Goal: Task Accomplishment & Management: Complete application form

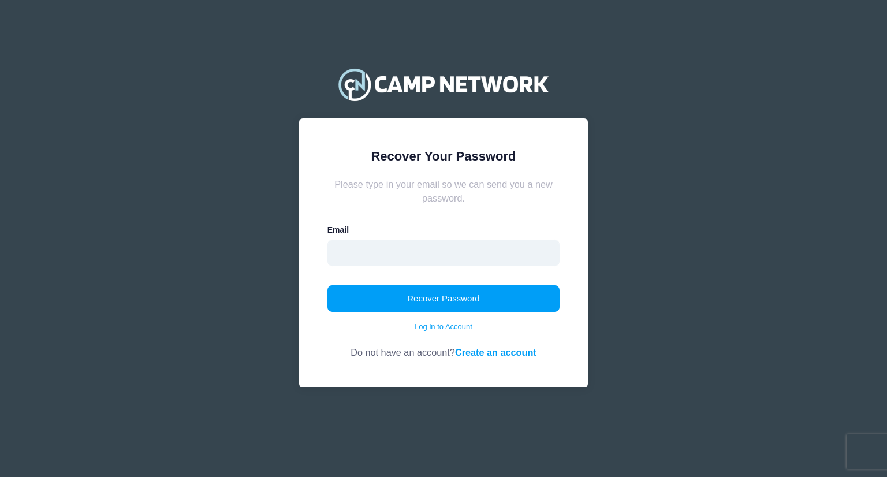
click at [410, 255] on input "email" at bounding box center [443, 253] width 233 height 27
type input "[EMAIL_ADDRESS][DOMAIN_NAME]"
click at [327, 285] on button "Recover Password" at bounding box center [443, 298] width 233 height 27
click at [425, 216] on form "Please type in your email so we can send you a new password. Email kristenschul…" at bounding box center [443, 268] width 233 height 182
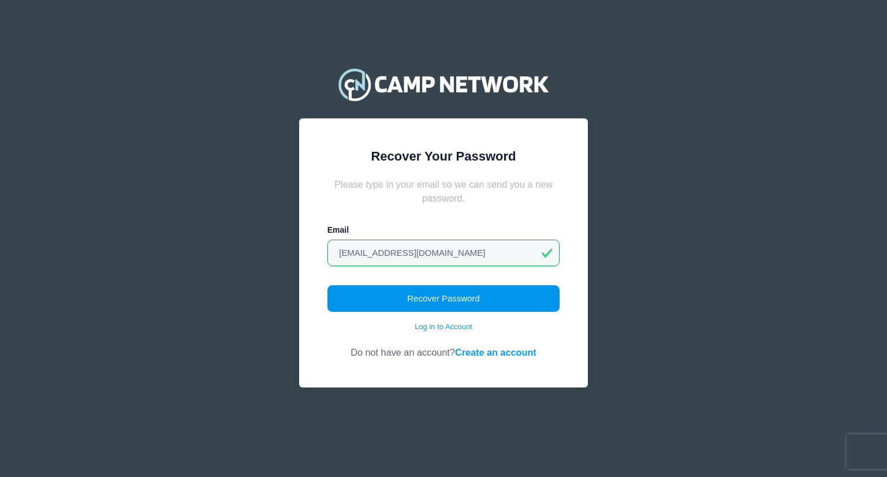
click at [435, 294] on button "Recover Password" at bounding box center [443, 298] width 233 height 27
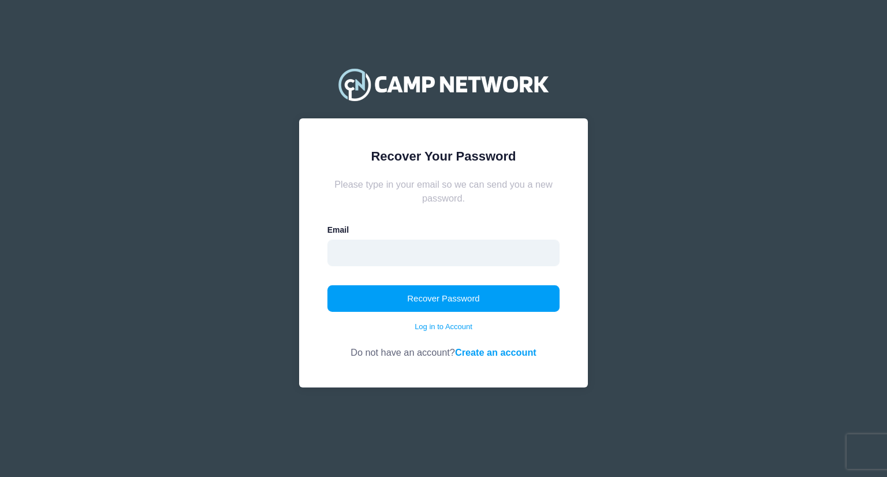
click at [405, 244] on input "email" at bounding box center [443, 253] width 233 height 27
drag, startPoint x: 514, startPoint y: 253, endPoint x: 357, endPoint y: 252, distance: 157.6
click at [284, 266] on div "Recover Your Password Please type in your email so we can send you a new passwo…" at bounding box center [443, 238] width 345 height 411
type input "[EMAIL_ADDRESS][DOMAIN_NAME]"
click at [277, 304] on div "Recover Your Password Please type in your email so we can send you a new passwo…" at bounding box center [443, 238] width 345 height 411
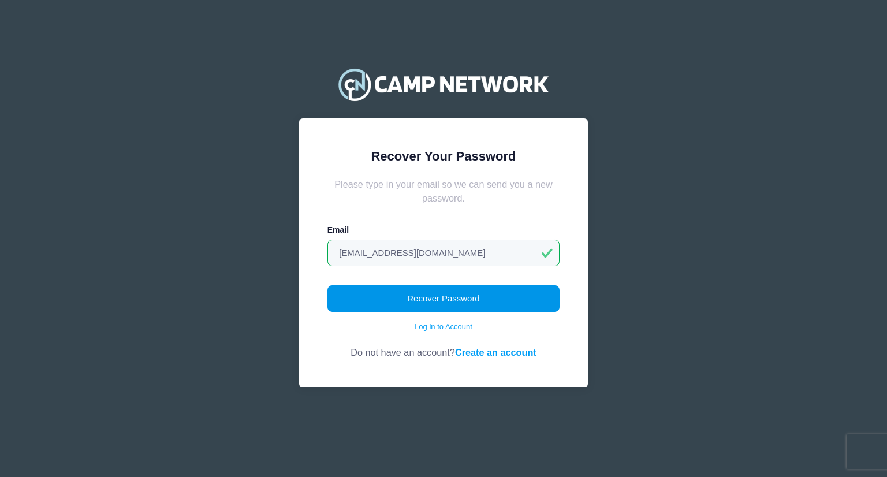
click at [386, 285] on button "Recover Password" at bounding box center [443, 298] width 233 height 27
drag, startPoint x: 518, startPoint y: 255, endPoint x: 114, endPoint y: 279, distance: 404.8
click at [114, 279] on div "Recover Your Password Please type in your email so we can send you a new passwo…" at bounding box center [443, 238] width 887 height 477
type input "[PERSON_NAME][EMAIL_ADDRESS][PERSON_NAME][DOMAIN_NAME]"
click at [420, 294] on button "Recover Password" at bounding box center [443, 298] width 233 height 27
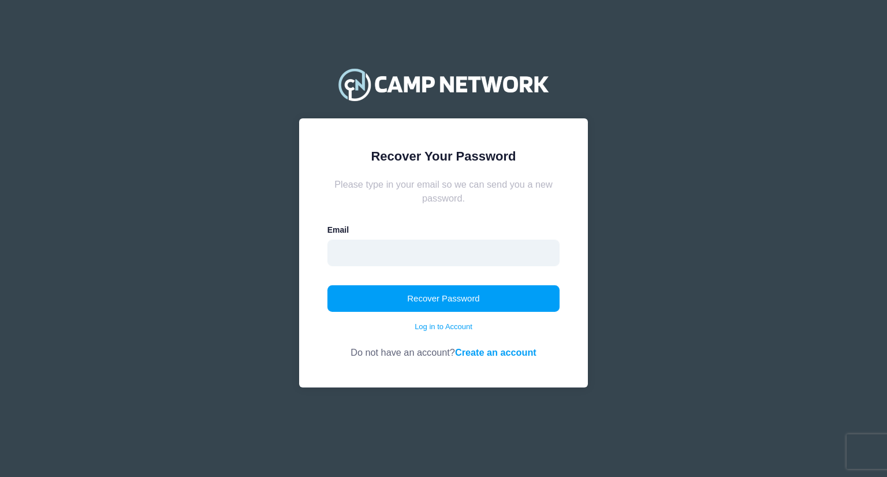
click at [386, 248] on input "email" at bounding box center [443, 253] width 233 height 27
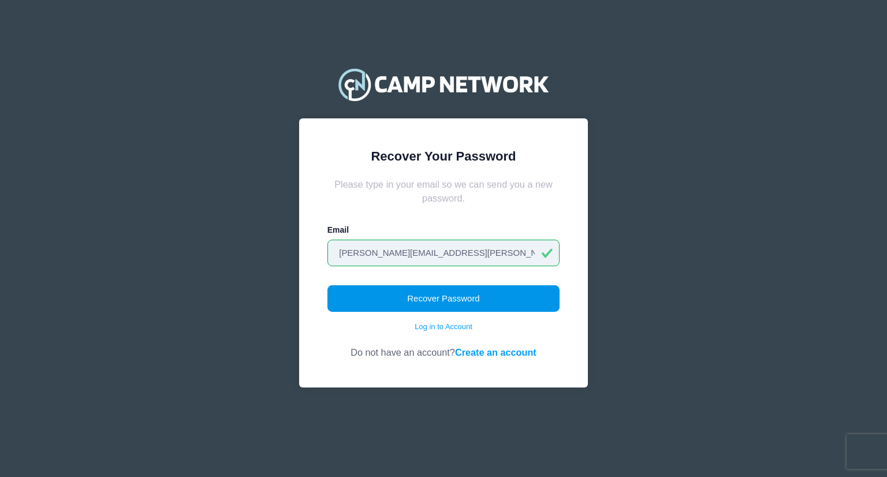
type input "kristen.schuler@gmail.com"
click at [429, 296] on button "Recover Password" at bounding box center [443, 298] width 233 height 27
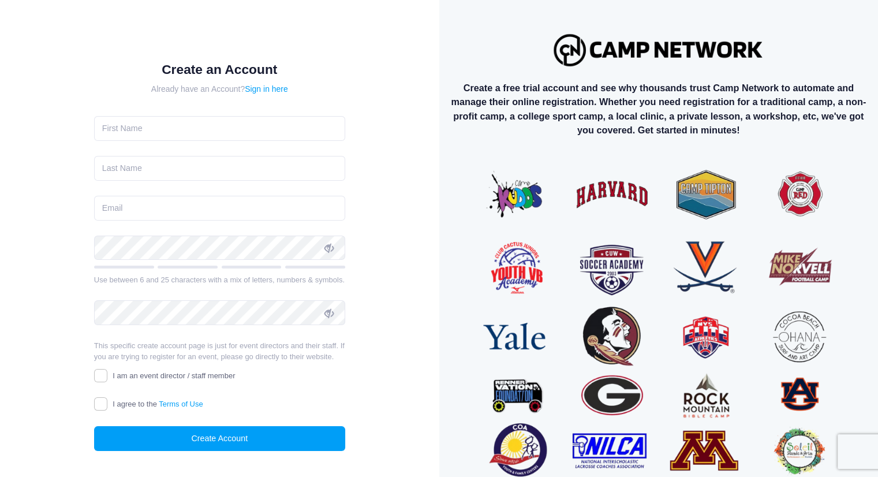
click at [272, 135] on form "Create an Account Already have an Account? Sign in here Use between 6 and 25 ch…" at bounding box center [219, 256] width 251 height 389
click at [250, 116] on input "text" at bounding box center [219, 128] width 251 height 25
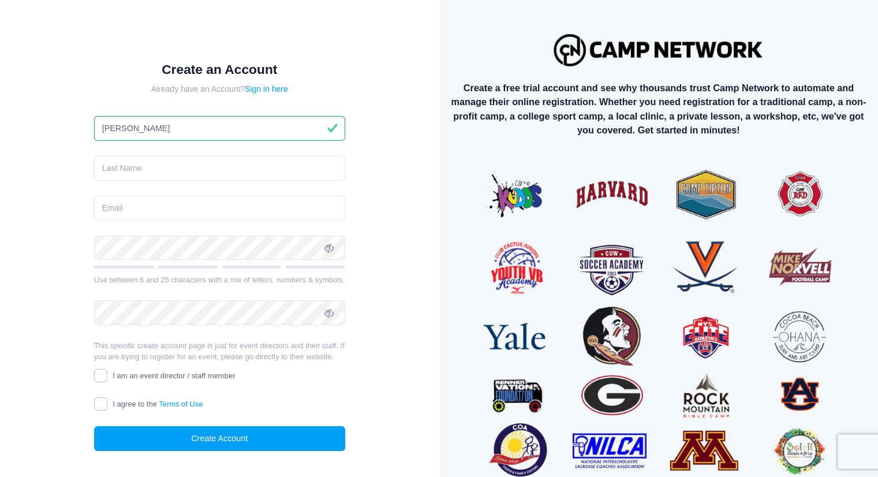
type input "Kristen"
click at [198, 164] on input "text" at bounding box center [219, 168] width 251 height 25
type input "Schuler"
click at [186, 196] on input "email" at bounding box center [219, 208] width 251 height 25
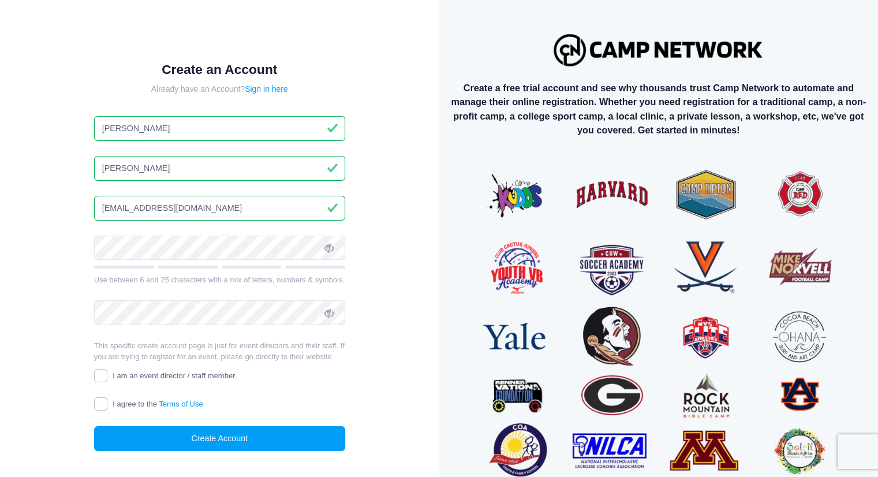
type input "[EMAIL_ADDRESS][DOMAIN_NAME]"
click at [75, 173] on div "Create an Account Already have an Account? Sign in here Kristen Schuler kristen…" at bounding box center [219, 266] width 289 height 446
click at [330, 244] on icon at bounding box center [328, 248] width 9 height 9
click at [0, 273] on div "Create an Account Already have an Account? Sign in here Kristen Schuler kristen…" at bounding box center [219, 261] width 439 height 522
click at [360, 283] on div "Create an Account Already have an Account? Sign in here Kristen Schuler kristen…" at bounding box center [219, 266] width 289 height 446
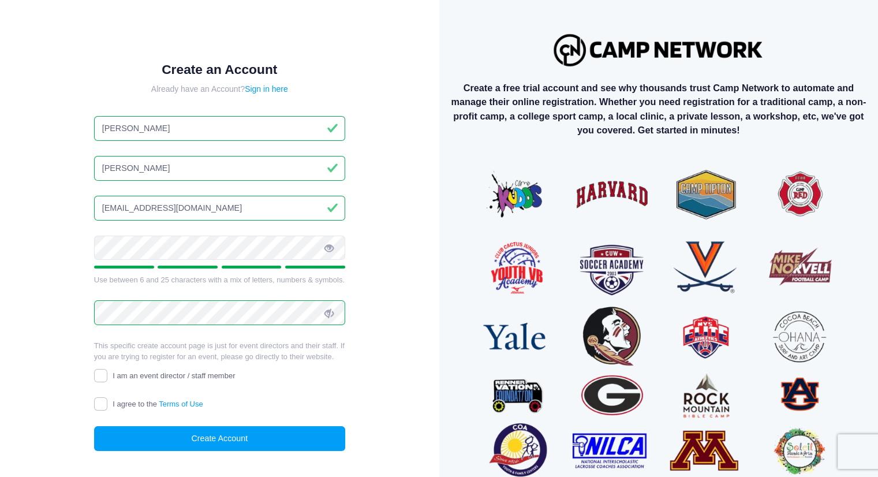
scroll to position [46, 0]
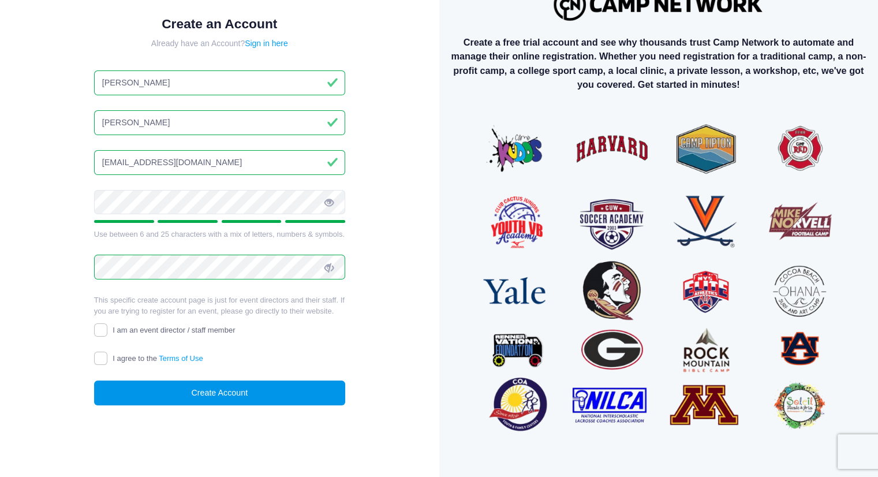
click at [162, 402] on button "Create Account" at bounding box center [219, 392] width 251 height 25
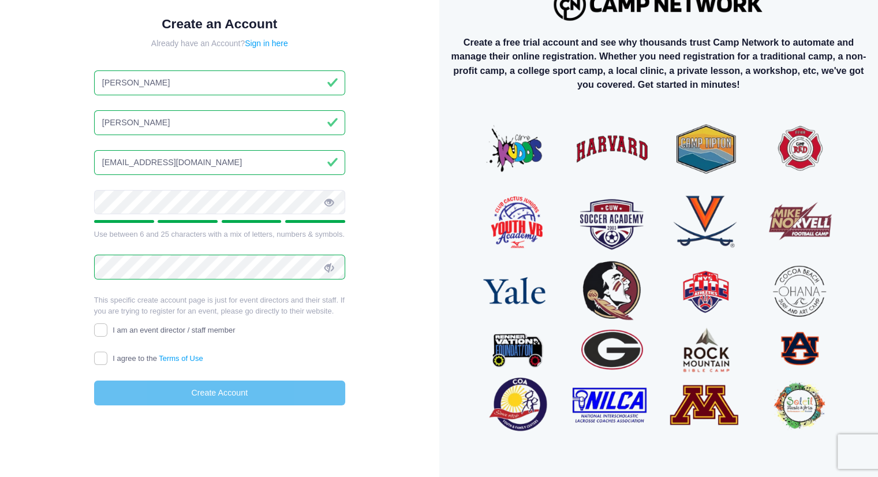
scroll to position [32, 0]
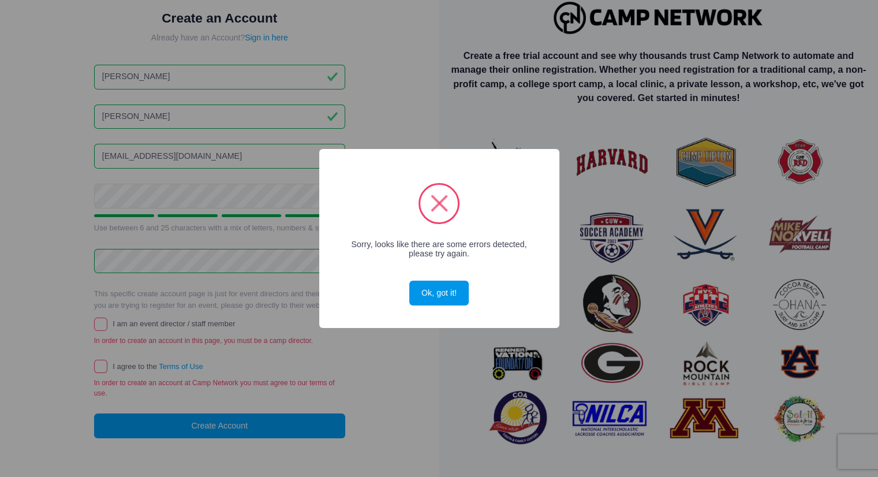
click at [436, 293] on button "Ok, got it!" at bounding box center [438, 293] width 59 height 25
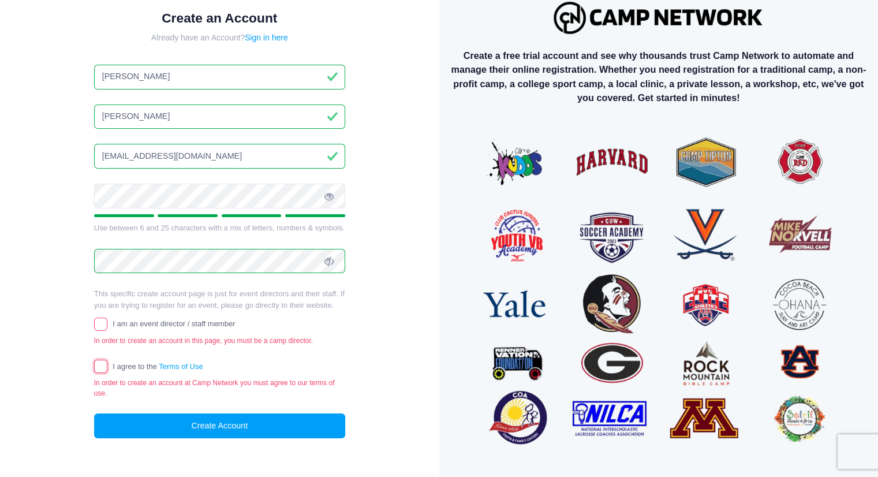
drag, startPoint x: 99, startPoint y: 378, endPoint x: 0, endPoint y: 420, distance: 107.8
click at [97, 373] on input "I agree to the Terms of Use" at bounding box center [100, 366] width 13 height 13
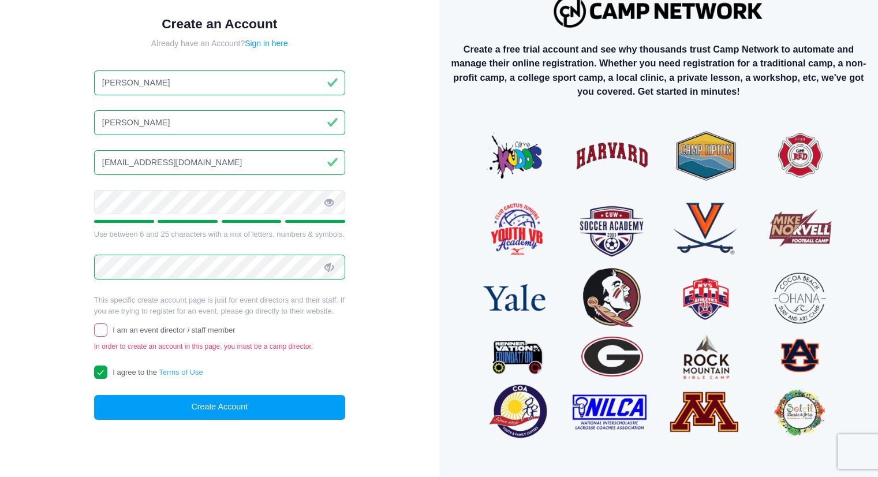
click at [196, 376] on link "Terms of Use" at bounding box center [181, 372] width 44 height 9
click at [107, 379] on input "I agree to the Terms of Use" at bounding box center [100, 371] width 13 height 13
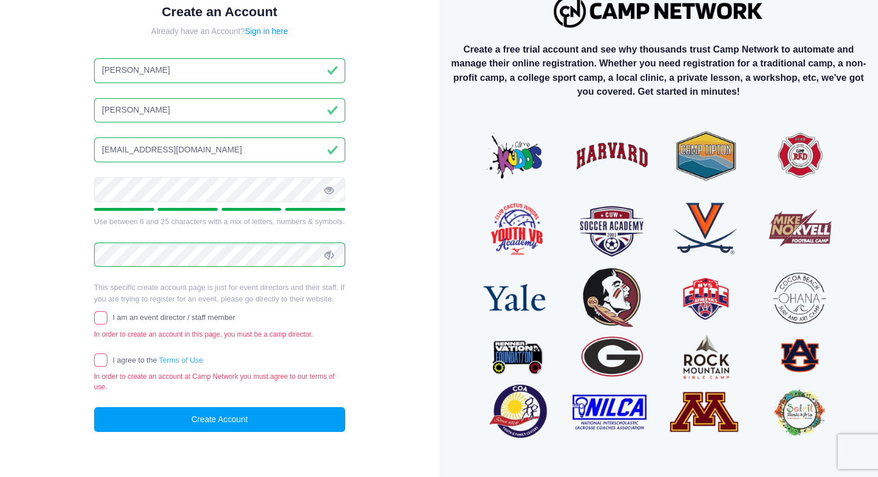
scroll to position [32, 0]
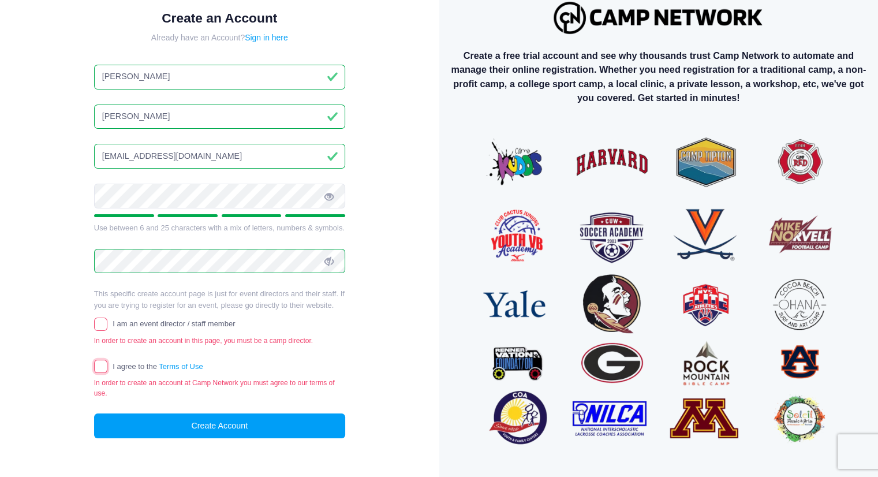
click at [96, 373] on input "I agree to the Terms of Use" at bounding box center [100, 366] width 13 height 13
checkbox input "true"
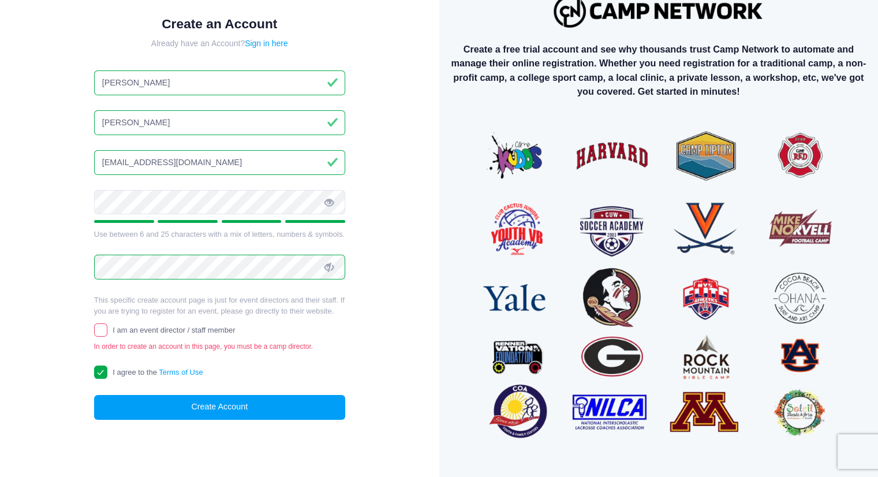
click at [29, 391] on div "Create an Account Already have an Account? Sign in here Kristen Schuler kristen…" at bounding box center [220, 227] width 402 height 494
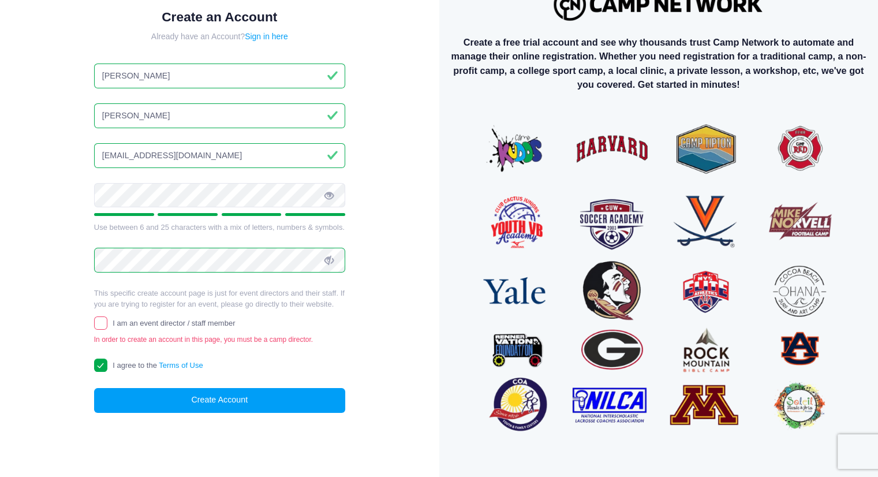
scroll to position [0, 0]
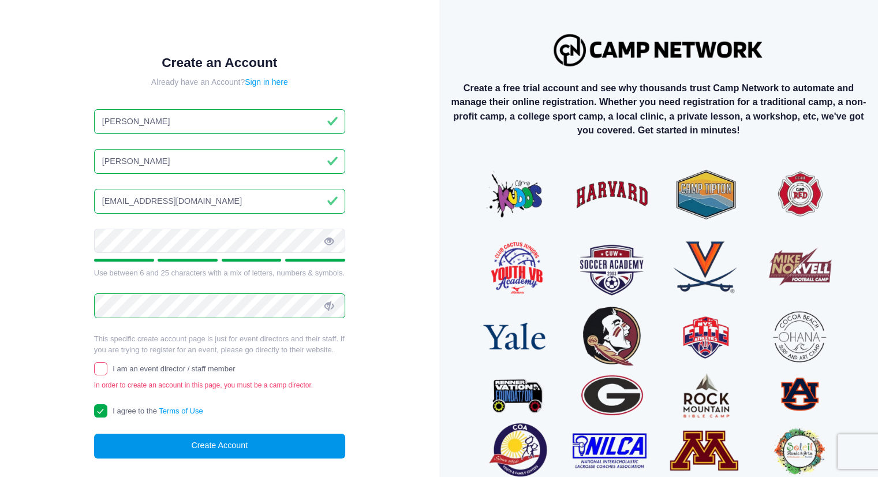
click at [241, 458] on button "Create Account" at bounding box center [219, 445] width 251 height 25
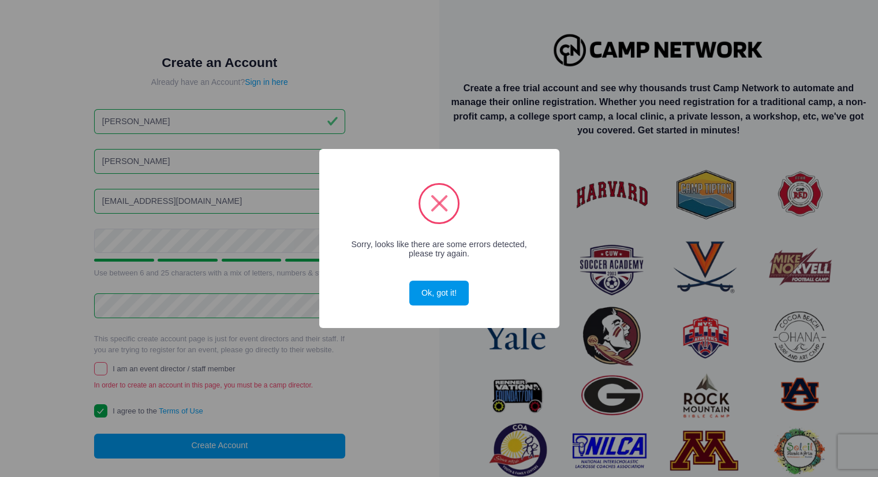
click at [452, 291] on button "Ok, got it!" at bounding box center [438, 293] width 59 height 25
